Goal: Information Seeking & Learning: Learn about a topic

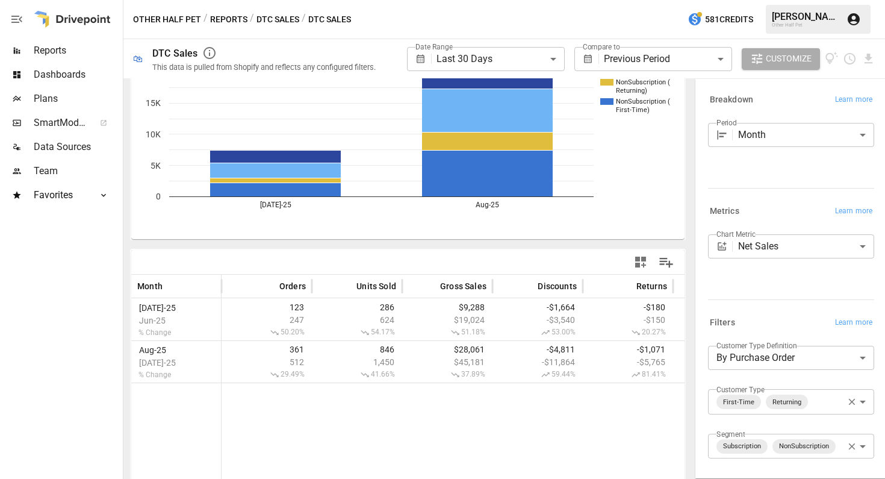
scroll to position [31, 0]
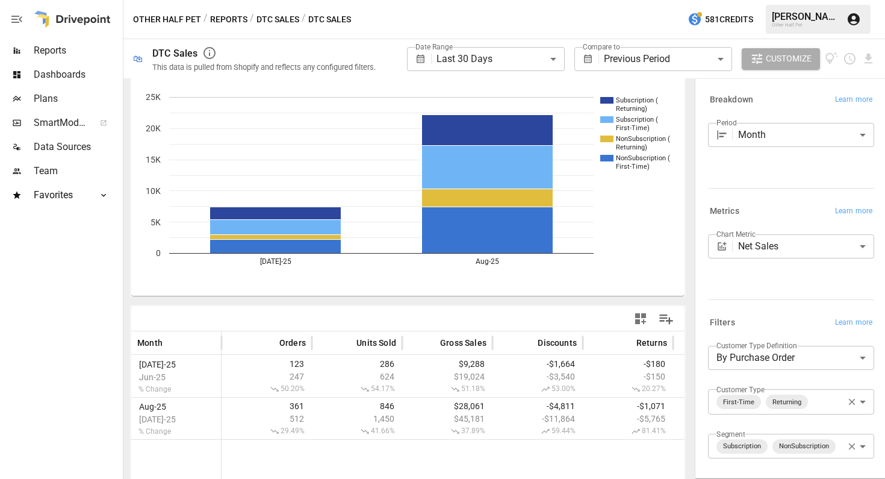
click at [659, 0] on body "**********" at bounding box center [442, 0] width 885 height 0
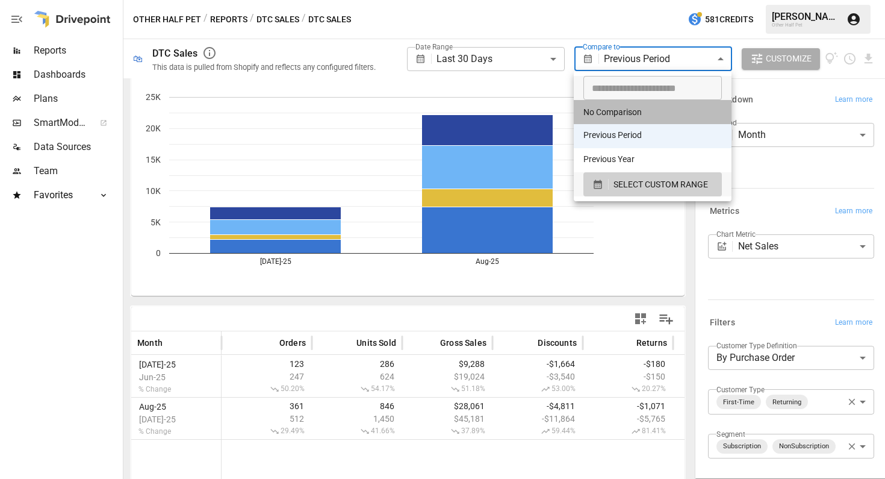
click at [649, 112] on li "No Comparison" at bounding box center [653, 112] width 158 height 24
type input "**********"
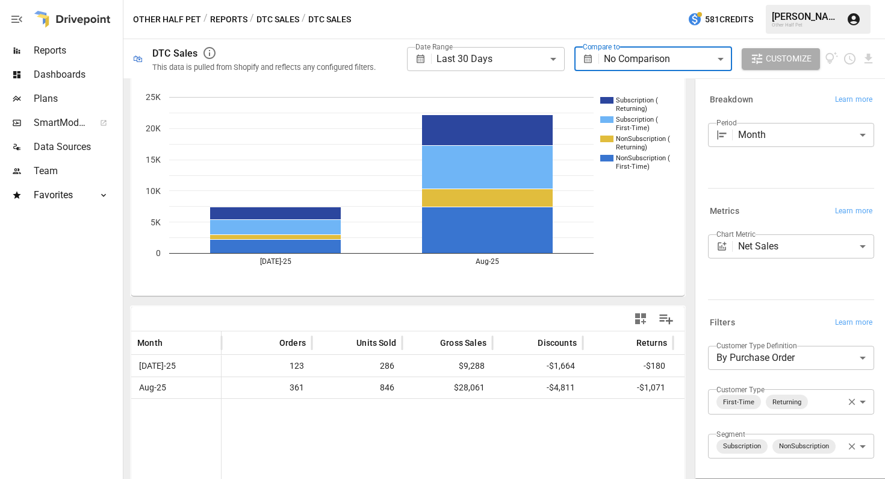
click at [559, 436] on div at bounding box center [628, 475] width 813 height 155
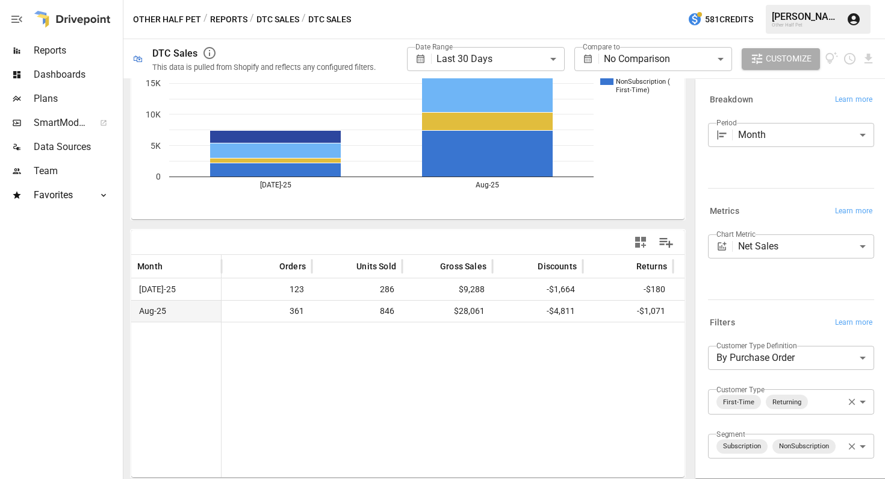
click at [506, 310] on span "-$4,811" at bounding box center [538, 310] width 78 height 21
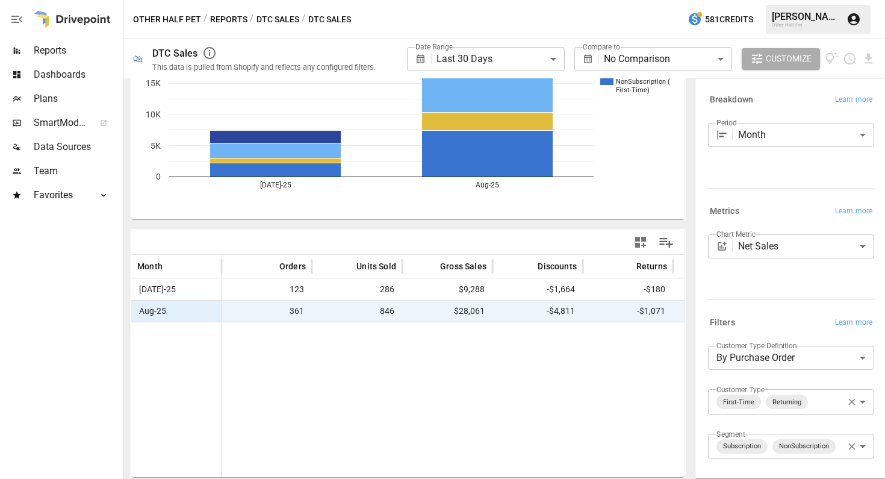
scroll to position [0, 0]
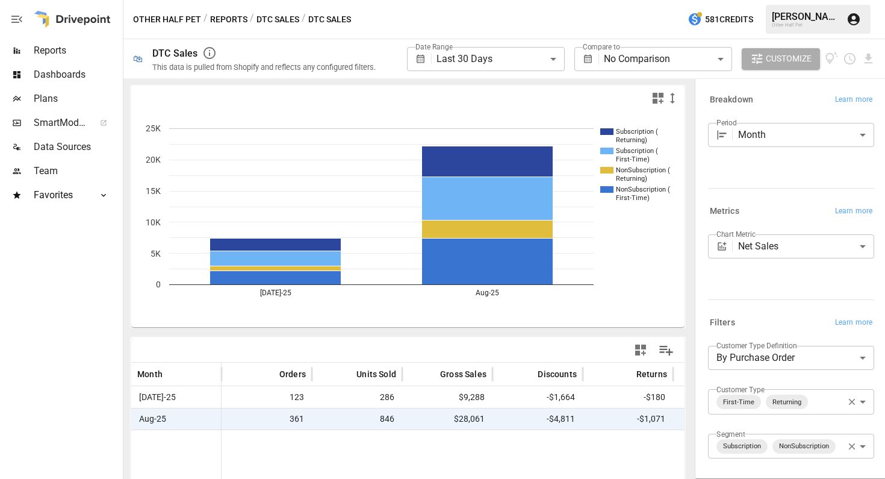
click at [770, 0] on body "**********" at bounding box center [442, 0] width 885 height 0
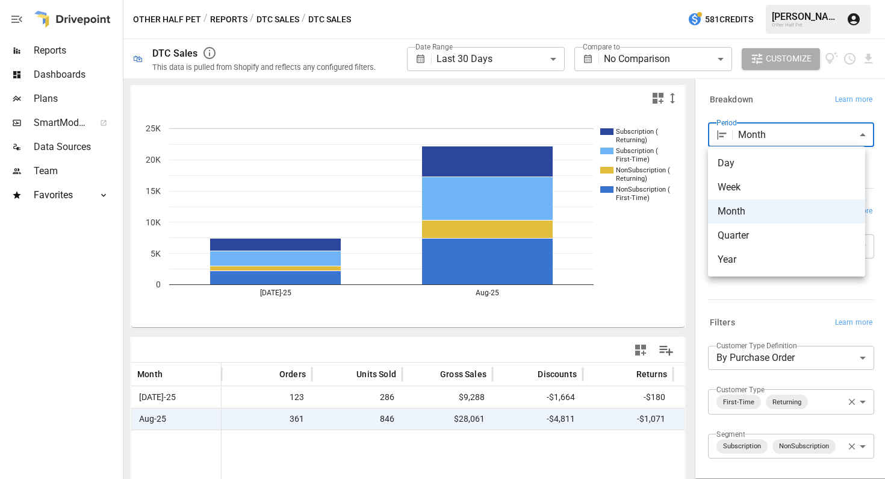
click at [736, 266] on span "Year" at bounding box center [787, 259] width 138 height 14
type input "****"
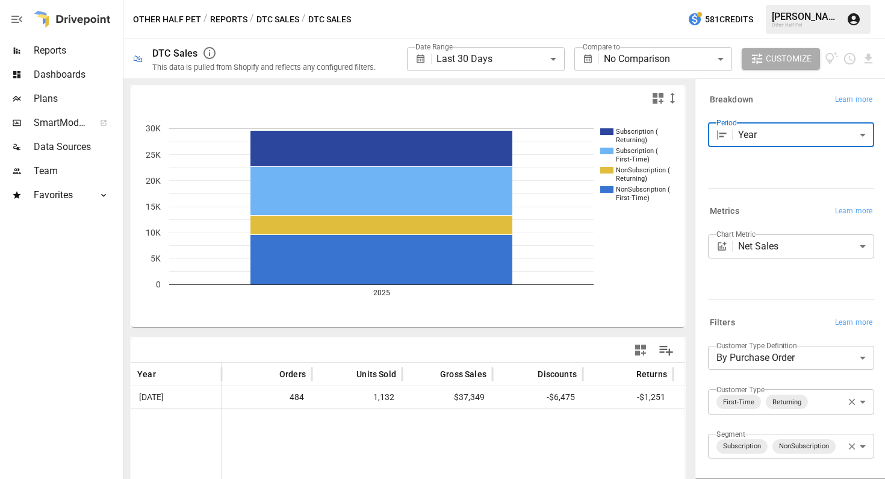
click at [619, 396] on span "-$1,251" at bounding box center [628, 397] width 78 height 21
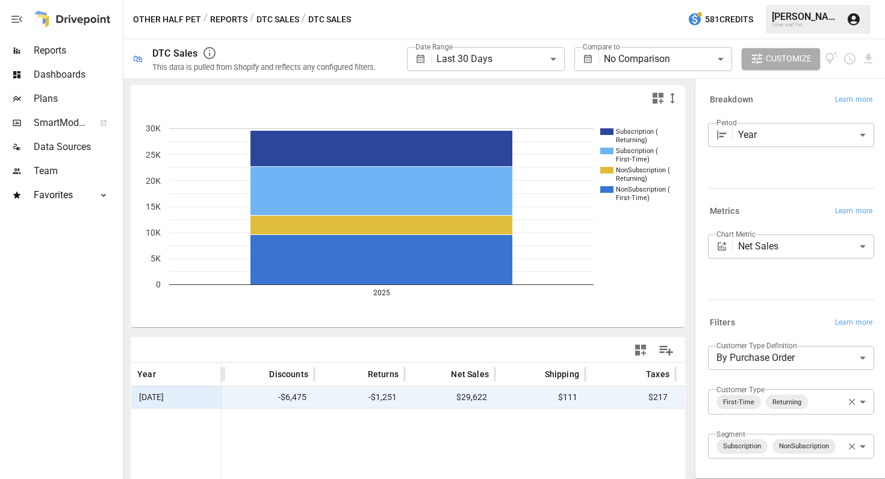
scroll to position [0, 359]
click at [210, 19] on button "Reports" at bounding box center [228, 19] width 37 height 15
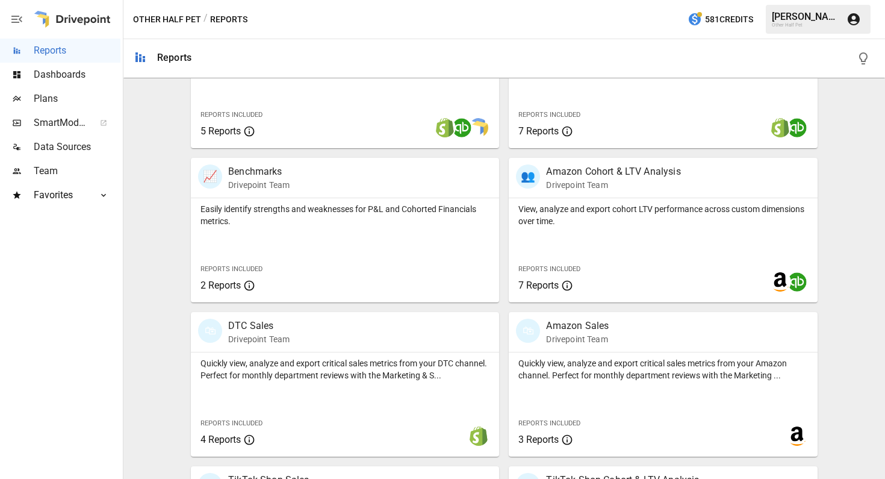
scroll to position [609, 0]
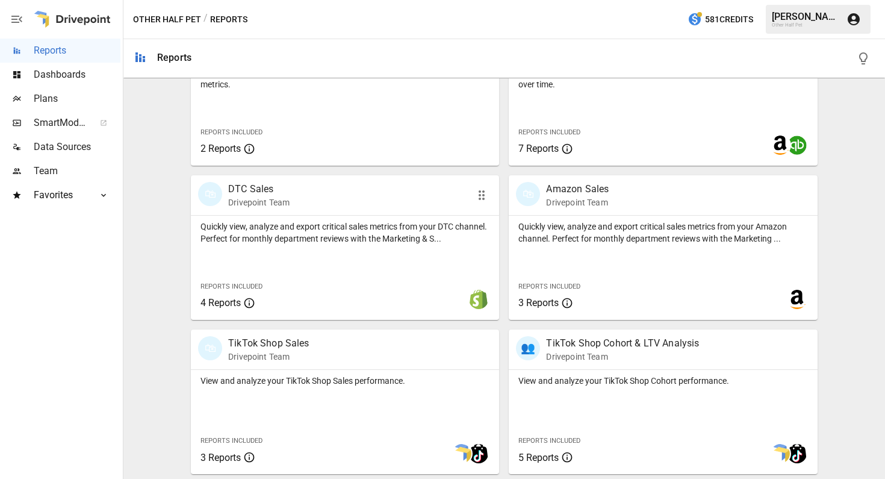
click at [333, 210] on div "🛍 DTC Sales Drivepoint Team" at bounding box center [345, 195] width 308 height 40
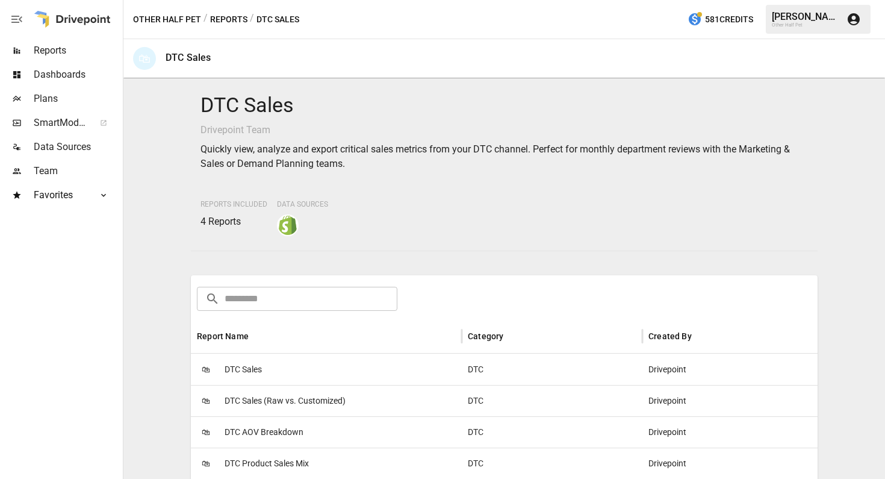
scroll to position [22, 0]
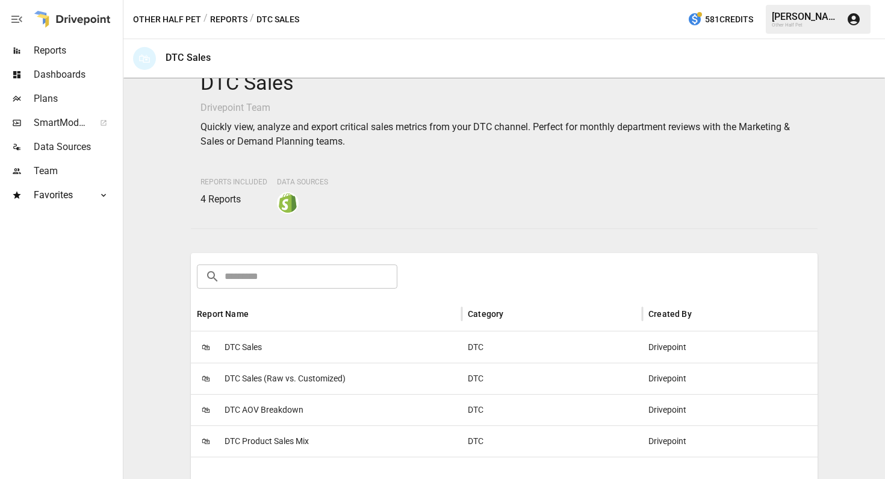
click at [229, 11] on div "Other Half Pet / Reports / DTC Sales 581 Credits [PERSON_NAME] Other Half Pet" at bounding box center [504, 19] width 762 height 39
click at [224, 23] on button "Reports" at bounding box center [228, 19] width 37 height 15
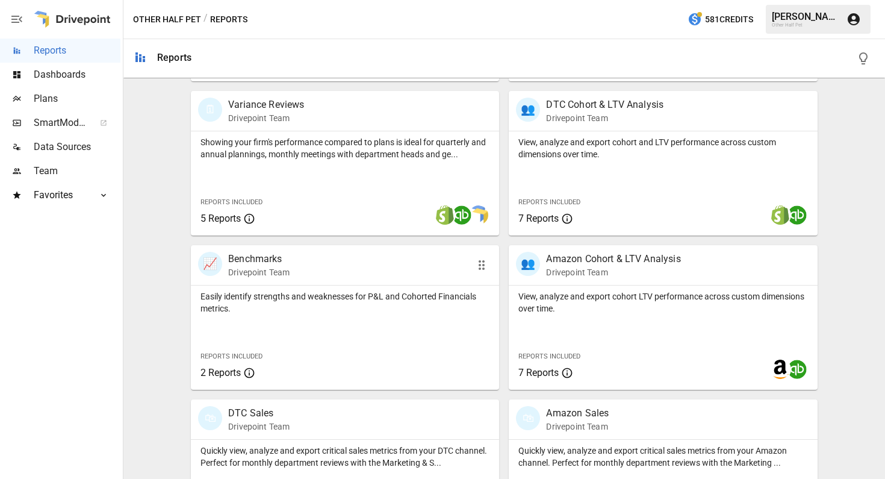
scroll to position [609, 0]
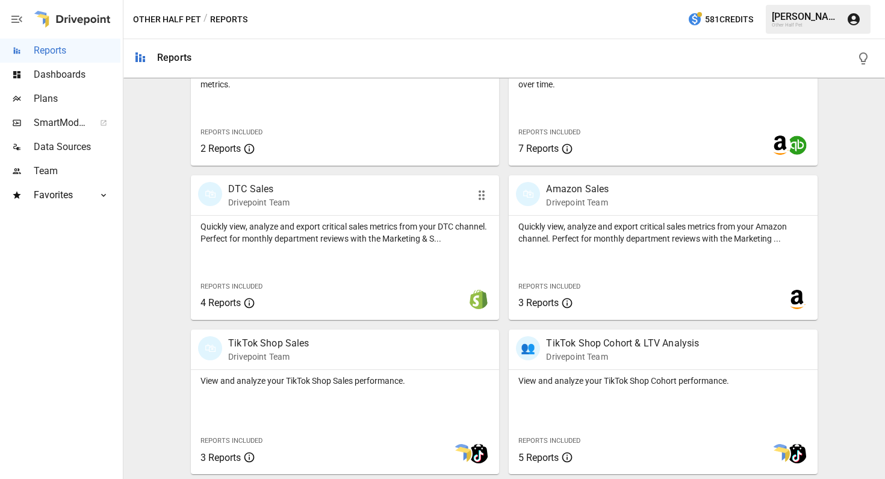
click at [282, 190] on p "DTC Sales" at bounding box center [258, 189] width 61 height 14
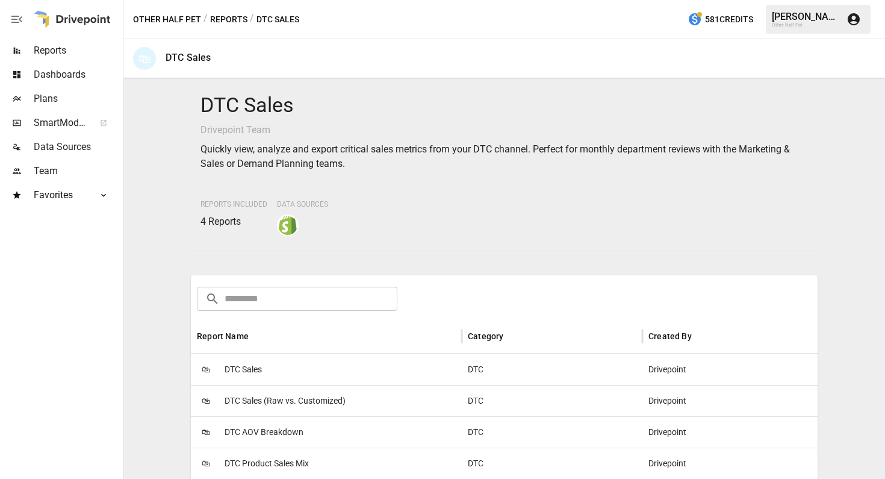
scroll to position [115, 0]
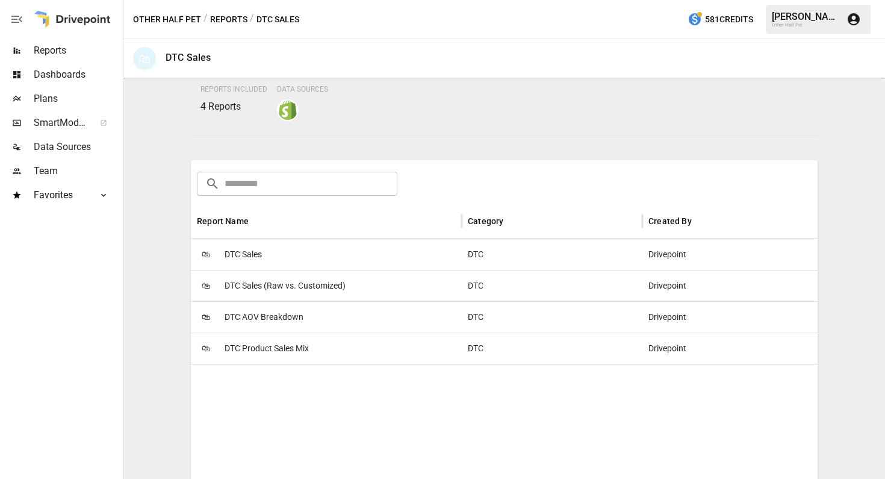
click at [235, 17] on button "Reports" at bounding box center [228, 19] width 37 height 15
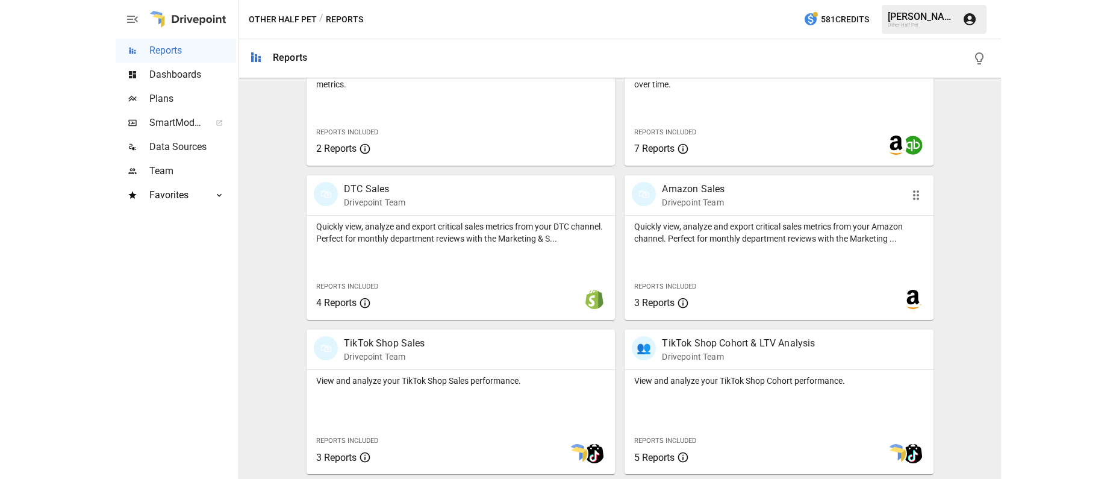
scroll to position [510, 0]
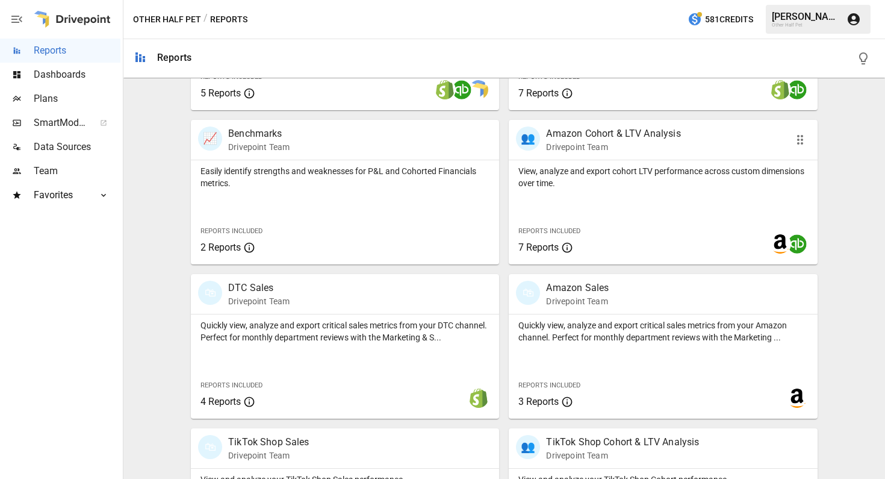
click at [557, 136] on p "Amazon Cohort & LTV Analysis" at bounding box center [613, 133] width 134 height 14
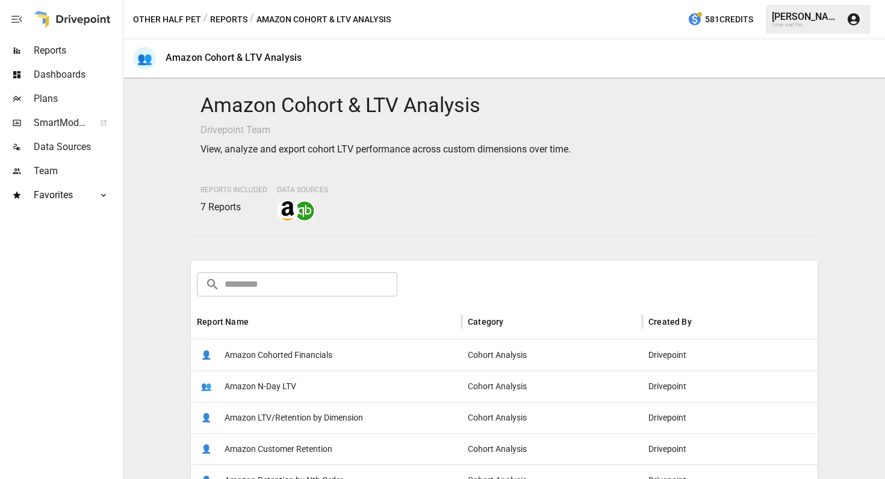
click at [284, 352] on span "Amazon Cohorted Financials" at bounding box center [279, 355] width 108 height 31
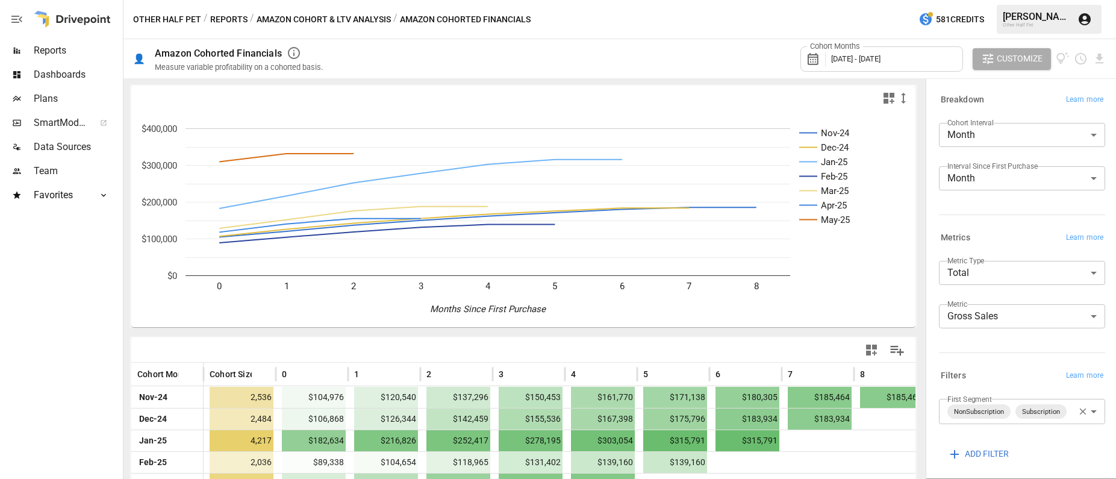
scroll to position [91, 0]
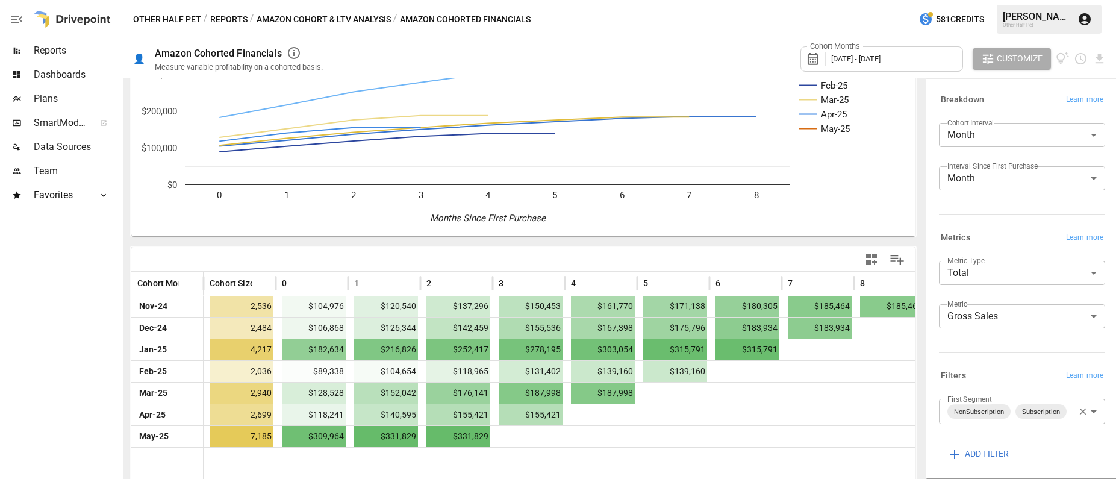
click at [885, 0] on body "Reports Dashboards Plans SmartModel ™ Data Sources Team Favorites Acquisition O…" at bounding box center [558, 0] width 1116 height 0
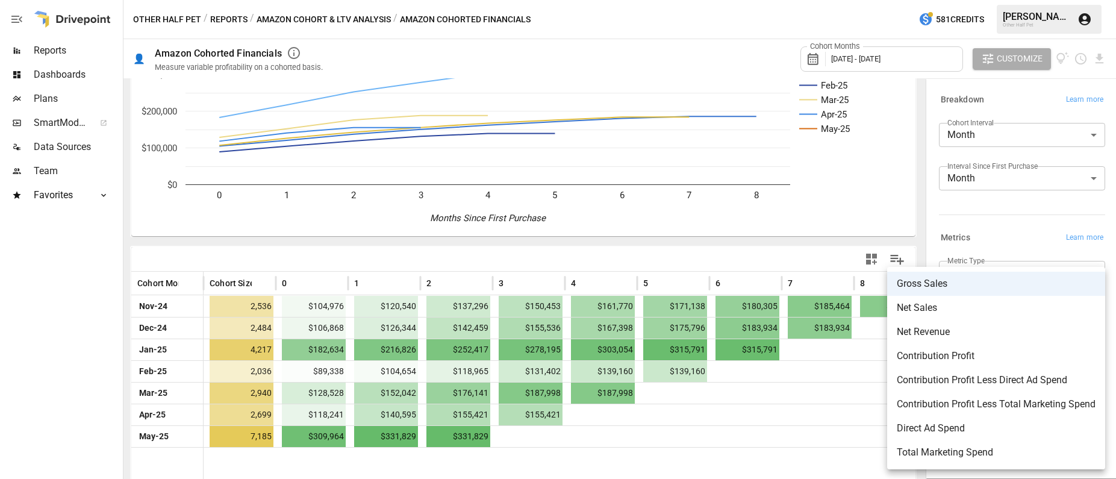
click at [642, 417] on div at bounding box center [558, 239] width 1116 height 479
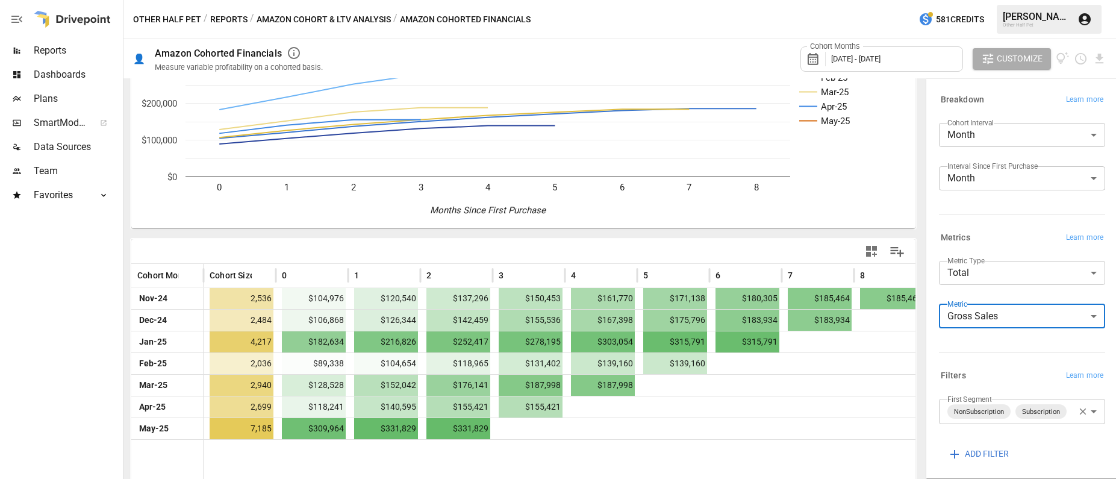
scroll to position [24, 0]
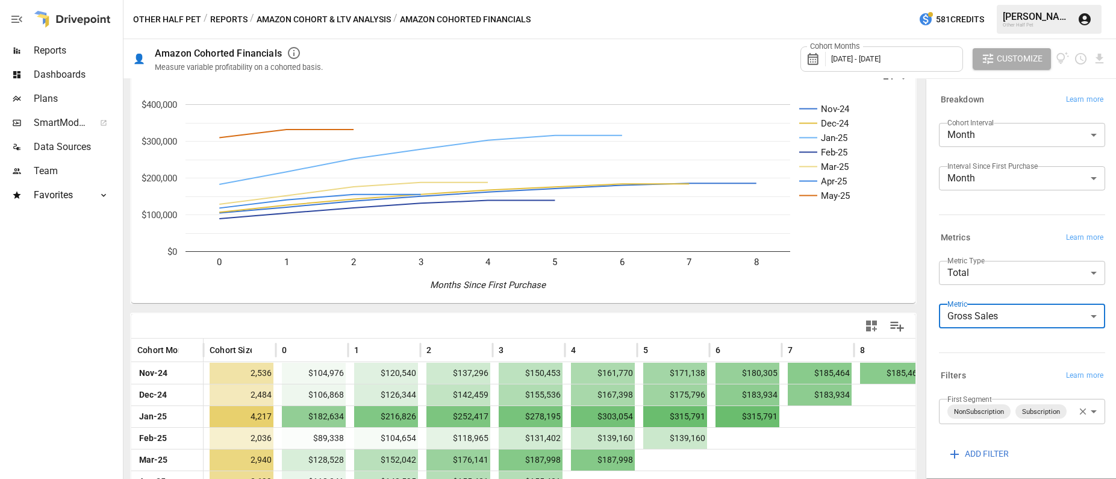
click at [356, 16] on button "Amazon Cohort & LTV Analysis" at bounding box center [324, 19] width 134 height 15
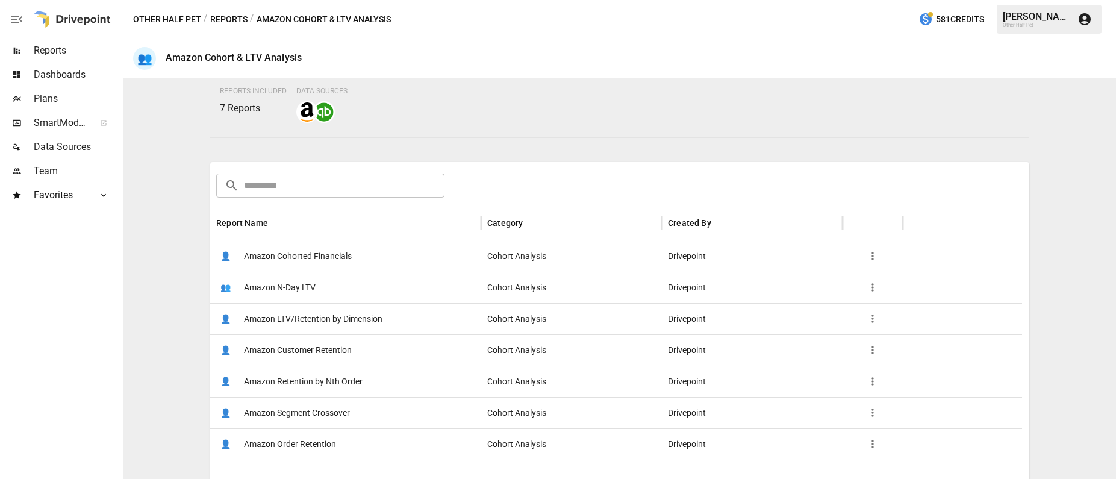
scroll to position [150, 0]
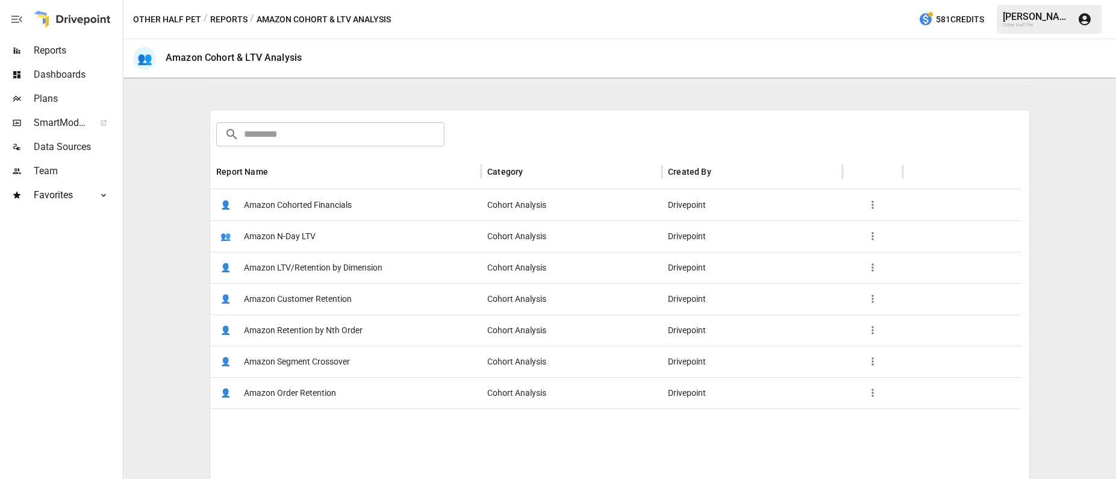
click at [316, 300] on span "Amazon Customer Retention" at bounding box center [298, 299] width 108 height 31
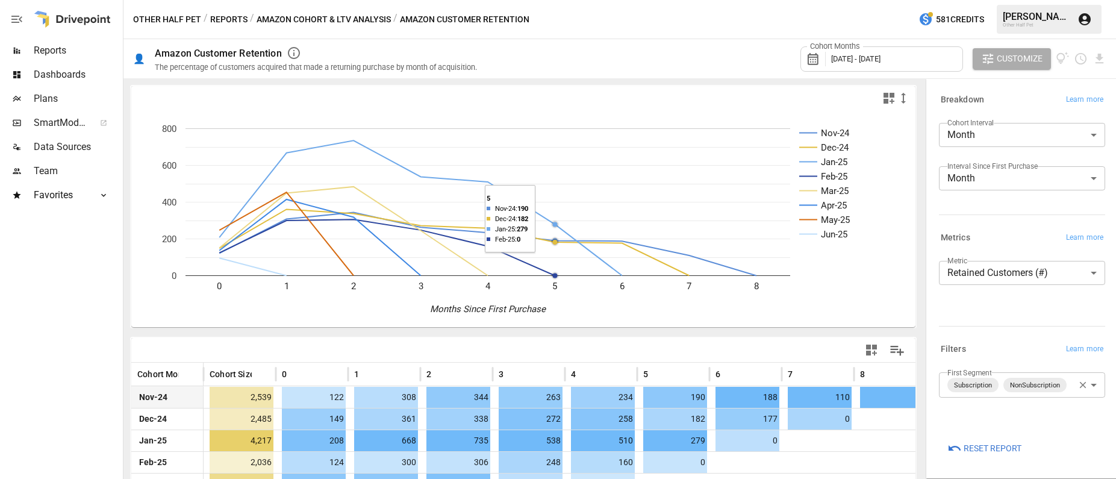
scroll to position [108, 0]
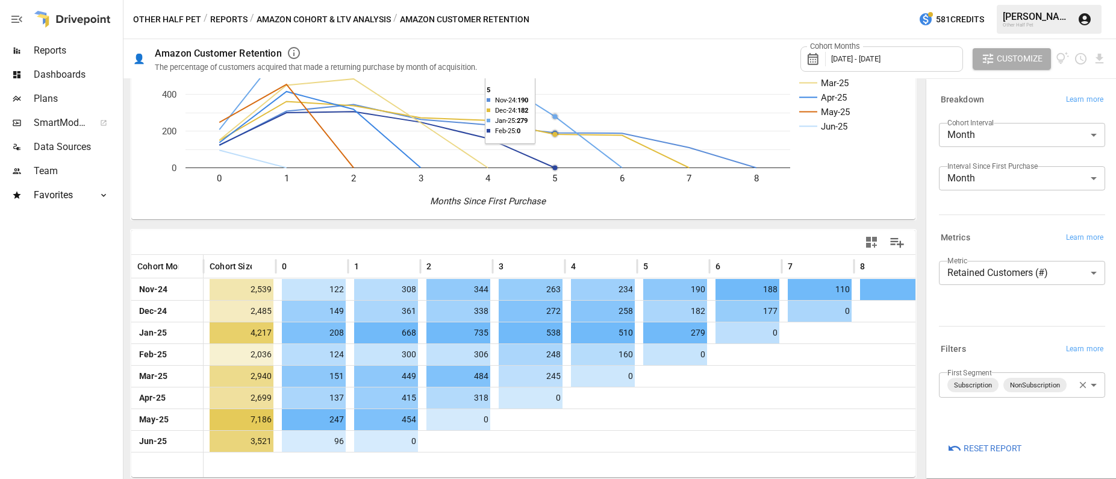
click at [353, 16] on button "Amazon Cohort & LTV Analysis" at bounding box center [324, 19] width 134 height 15
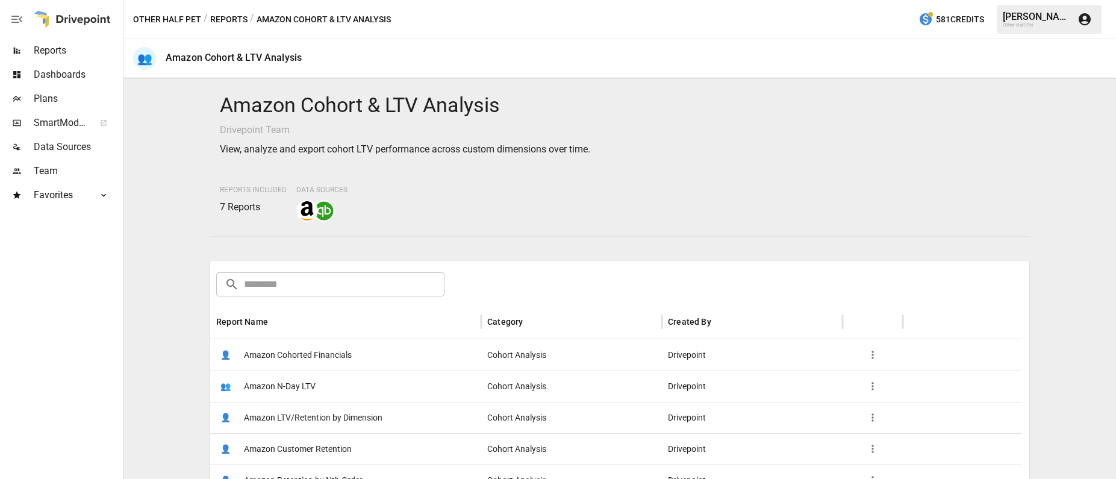
click at [341, 350] on span "Amazon Cohorted Financials" at bounding box center [298, 355] width 108 height 31
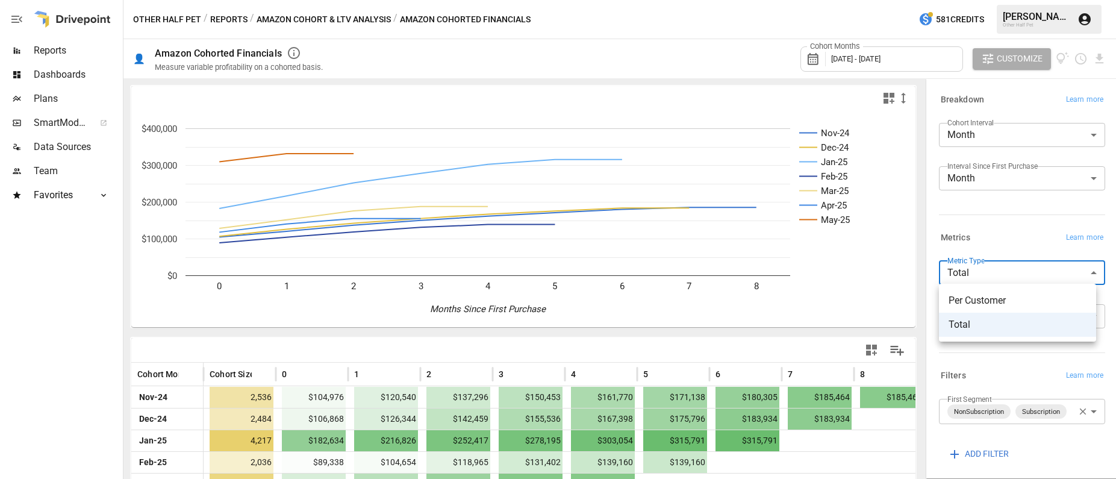
click at [885, 0] on body "Reports Dashboards Plans SmartModel ™ Data Sources Team Favorites Acquisition O…" at bounding box center [558, 0] width 1116 height 0
click at [885, 299] on span "Per Customer" at bounding box center [1017, 300] width 138 height 14
type input "**********"
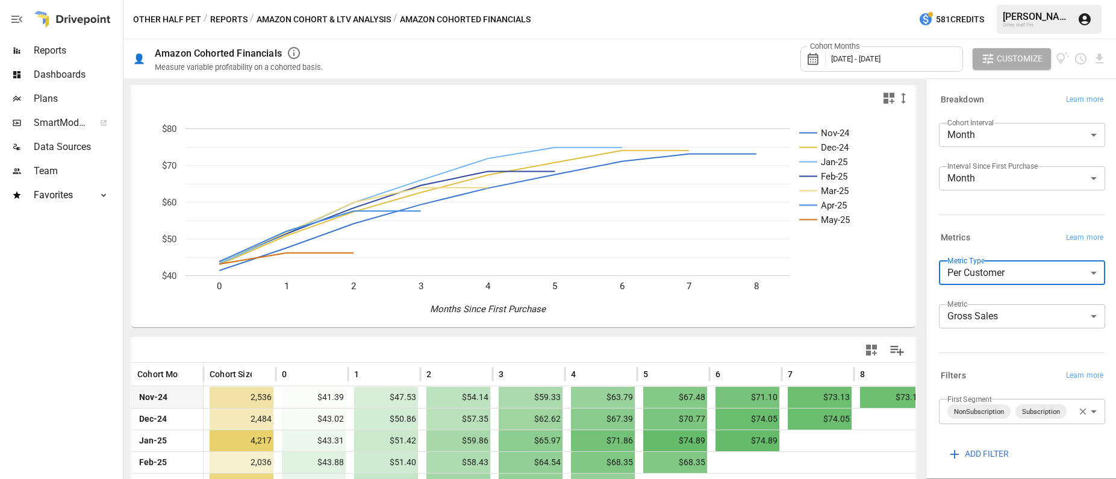
scroll to position [100, 0]
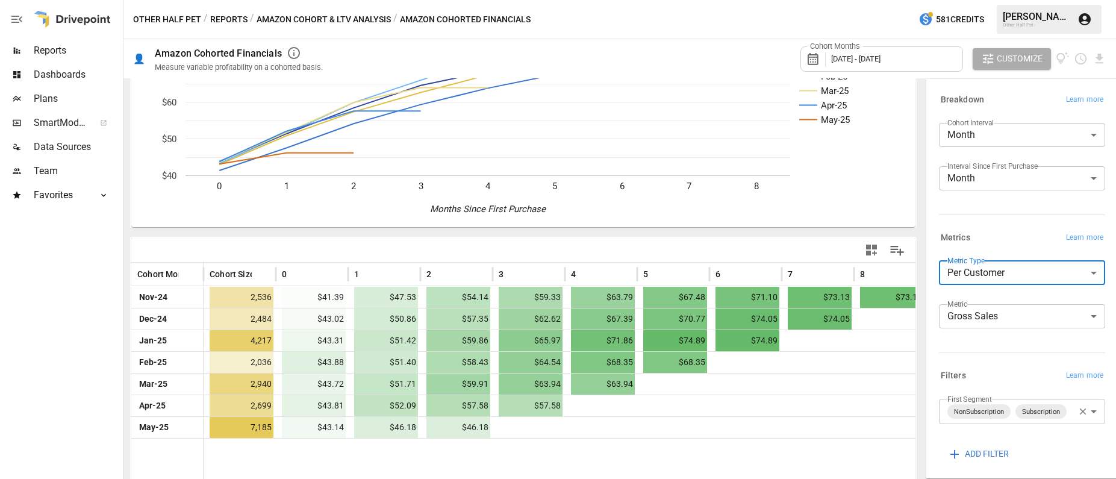
click at [832, 54] on span "[DATE] - [DATE]" at bounding box center [855, 58] width 49 height 9
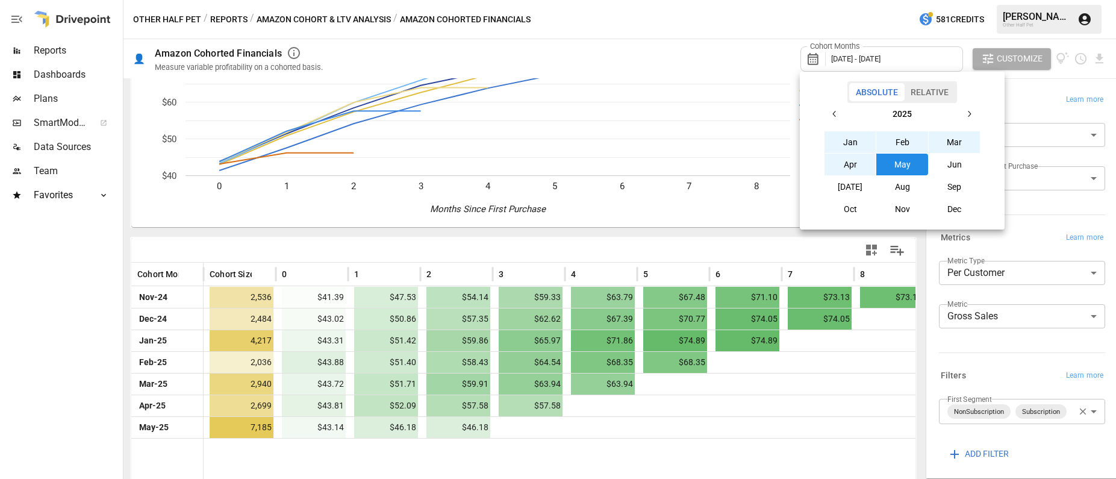
click at [862, 140] on button "Jan" at bounding box center [850, 142] width 52 height 22
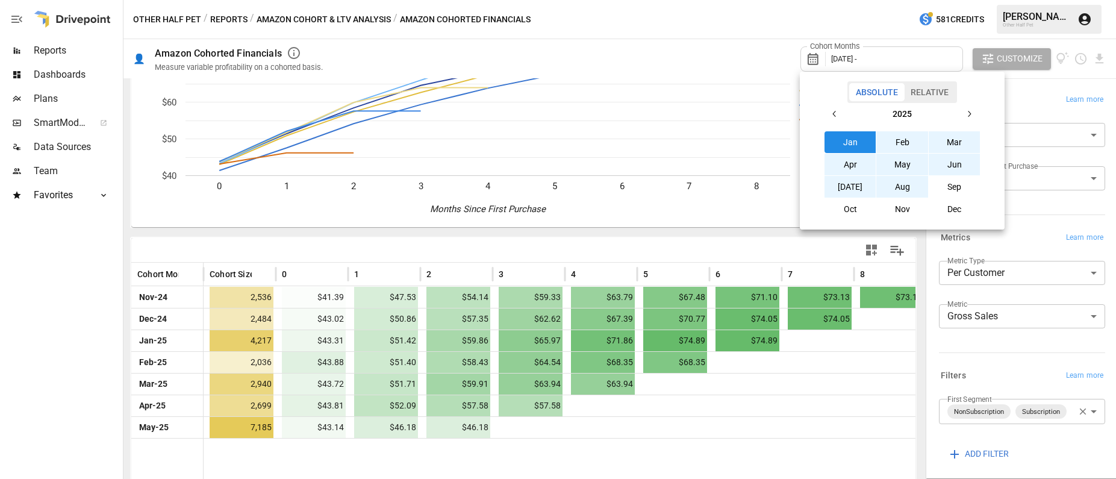
click at [885, 188] on button "Aug" at bounding box center [902, 187] width 52 height 22
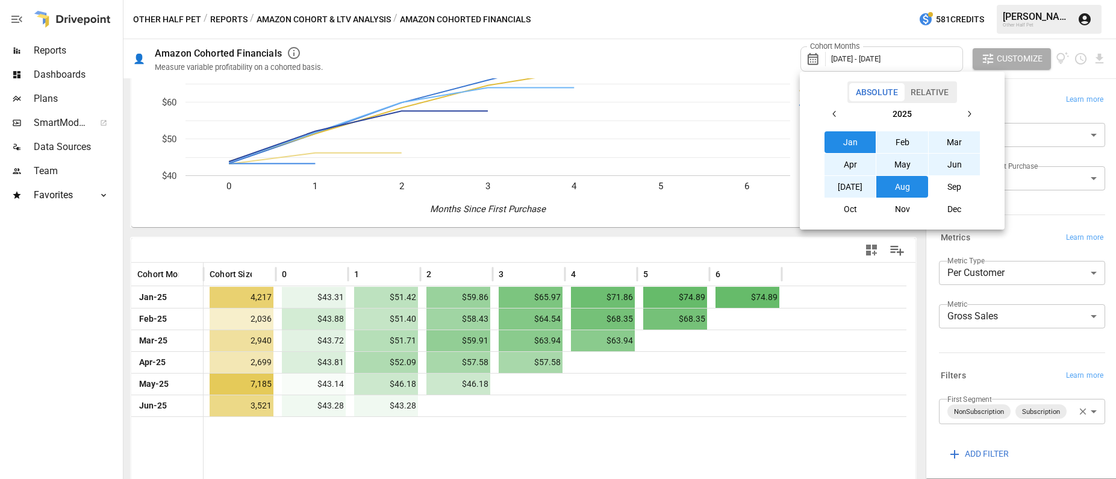
click at [637, 467] on div at bounding box center [558, 239] width 1116 height 479
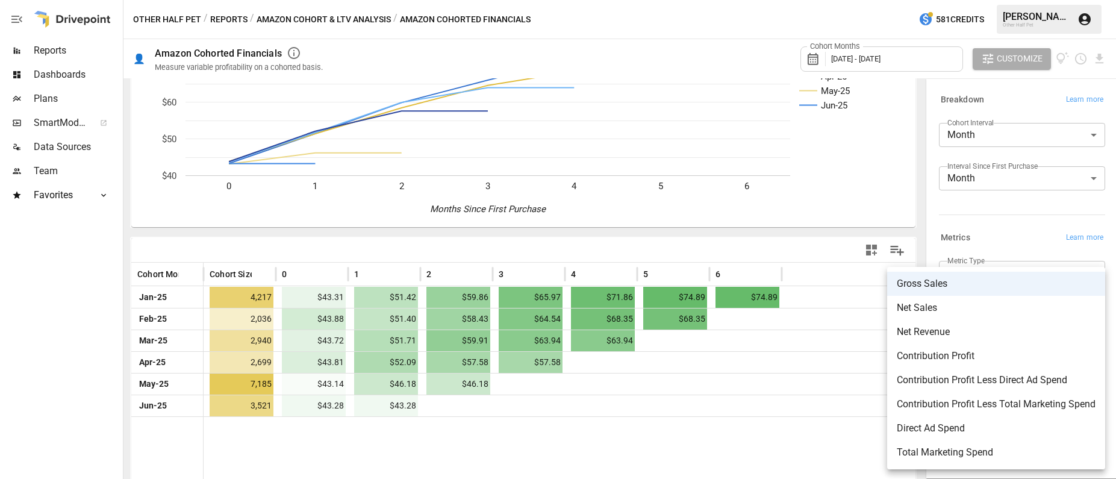
click at [885, 0] on body "**********" at bounding box center [558, 0] width 1116 height 0
click at [885, 314] on span "Net Sales" at bounding box center [996, 307] width 199 height 14
type input "*********"
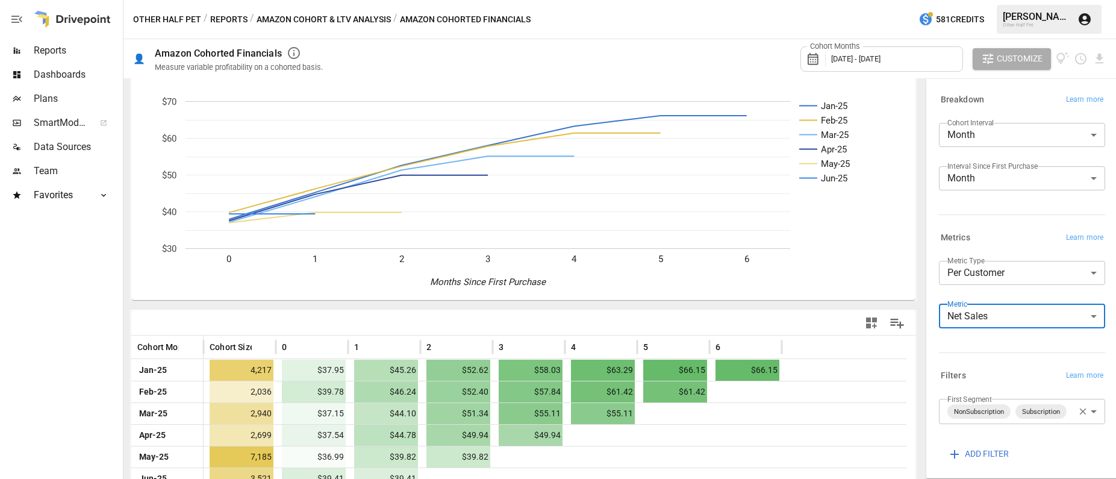
scroll to position [84, 0]
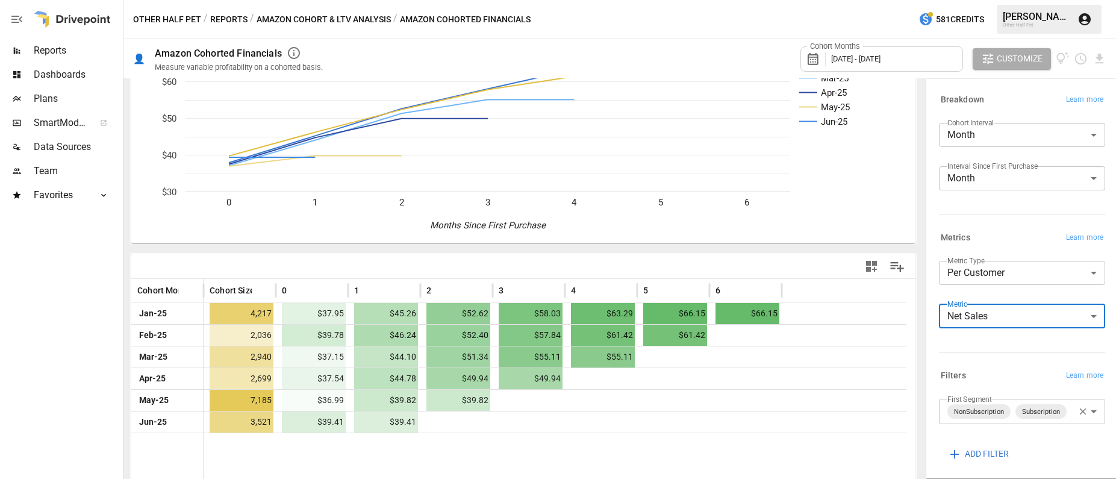
click at [514, 455] on div at bounding box center [555, 466] width 703 height 69
click at [219, 20] on button "Reports" at bounding box center [228, 19] width 37 height 15
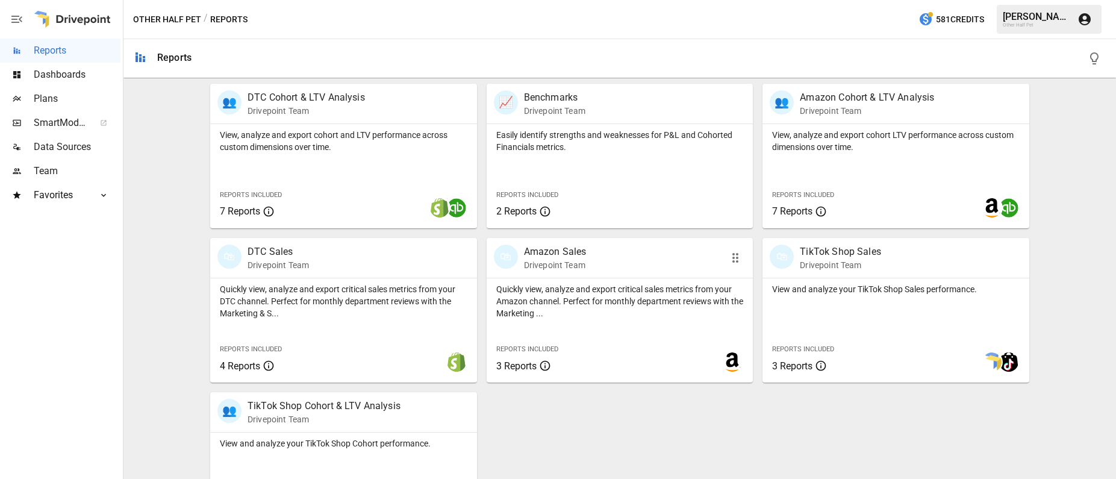
scroll to position [390, 0]
click at [300, 145] on p "View, analyze and export cohort and LTV performance across custom dimensions ov…" at bounding box center [343, 143] width 247 height 24
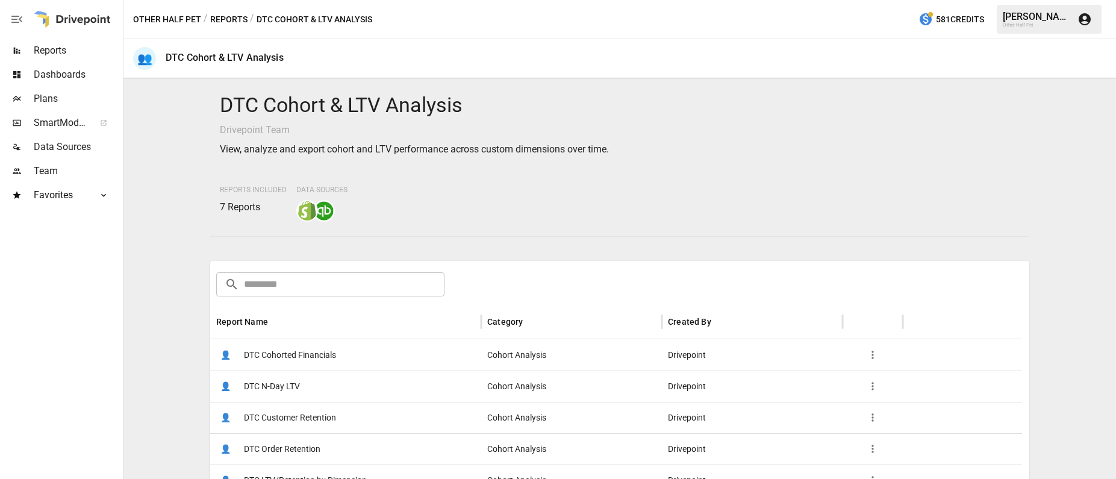
click at [310, 356] on span "DTC Cohorted Financials" at bounding box center [290, 355] width 92 height 31
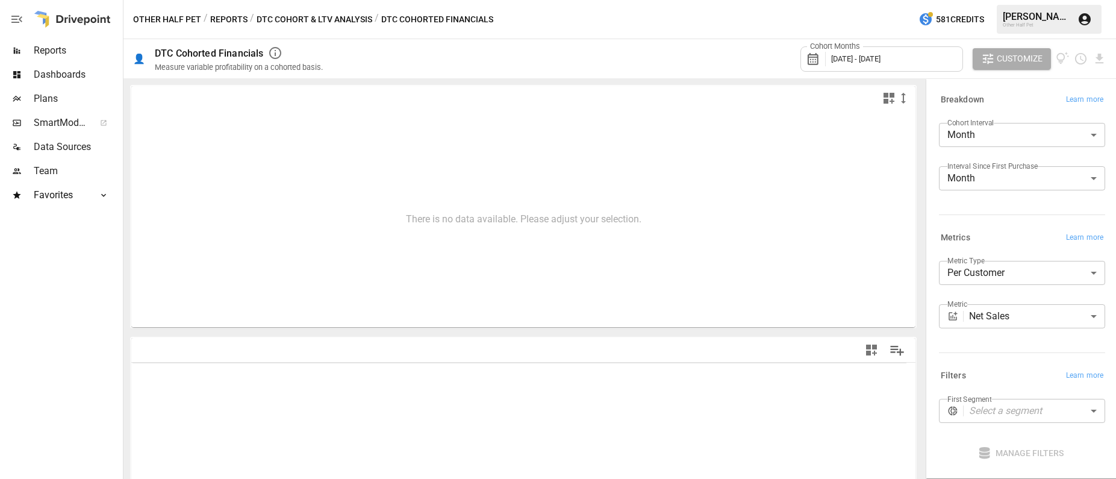
type input "**********"
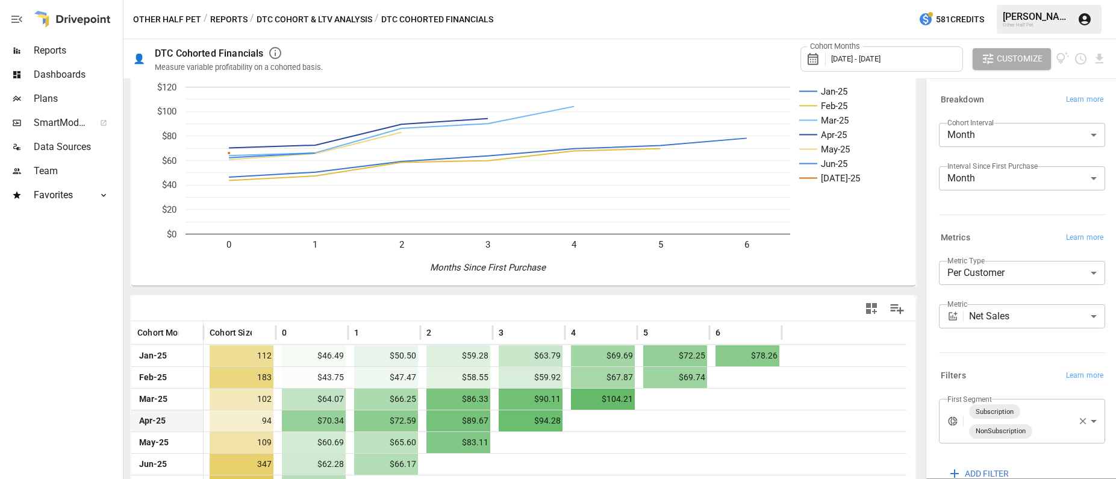
scroll to position [98, 0]
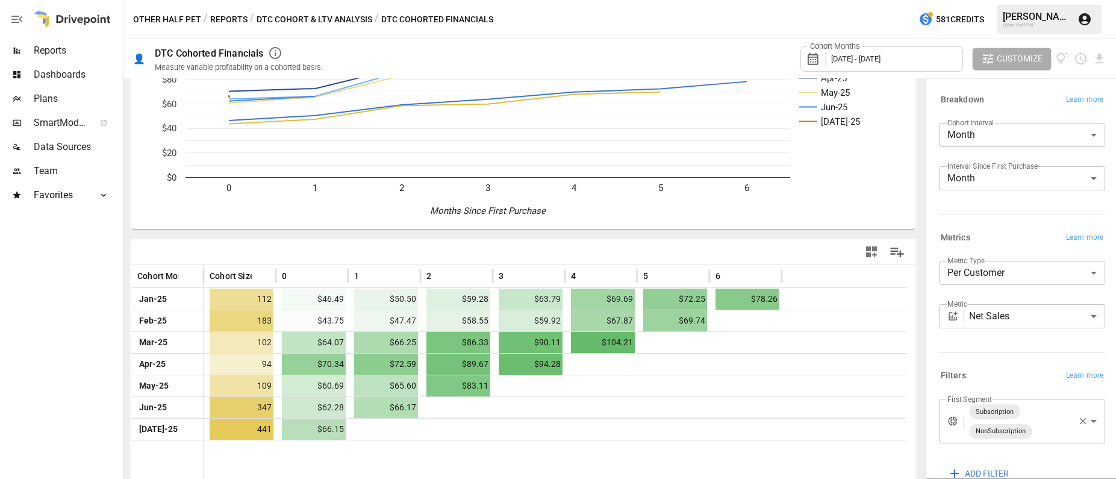
click at [393, 470] on div at bounding box center [555, 463] width 703 height 47
